Goal: Entertainment & Leisure: Consume media (video, audio)

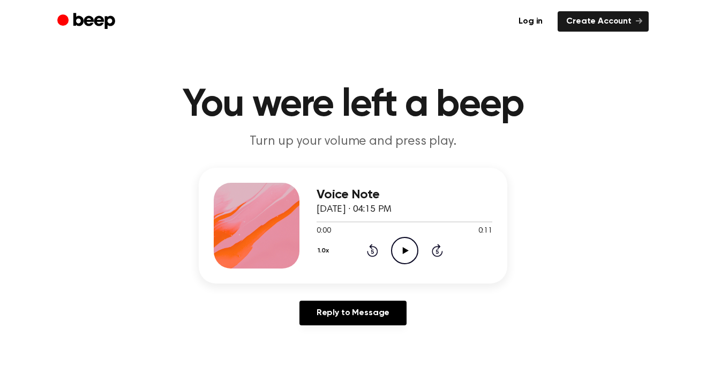
click at [401, 249] on icon "Play Audio" at bounding box center [404, 250] width 27 height 27
click at [411, 253] on icon "Play Audio" at bounding box center [404, 250] width 27 height 27
click at [393, 255] on icon "Play Audio" at bounding box center [404, 250] width 27 height 27
click at [401, 252] on icon "Play Audio" at bounding box center [404, 250] width 27 height 27
